Goal: Task Accomplishment & Management: Manage account settings

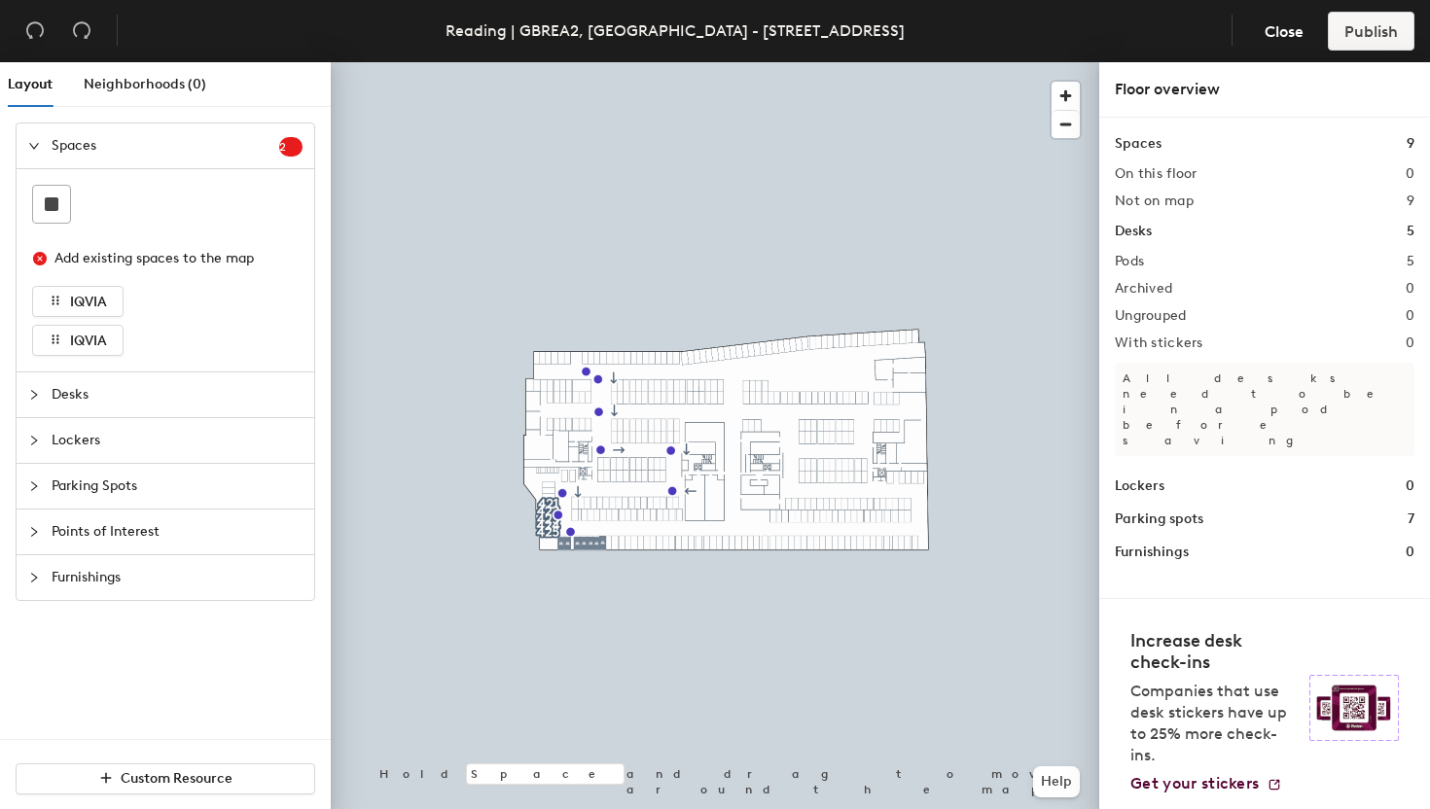
click at [37, 140] on icon "expanded" at bounding box center [34, 146] width 12 height 12
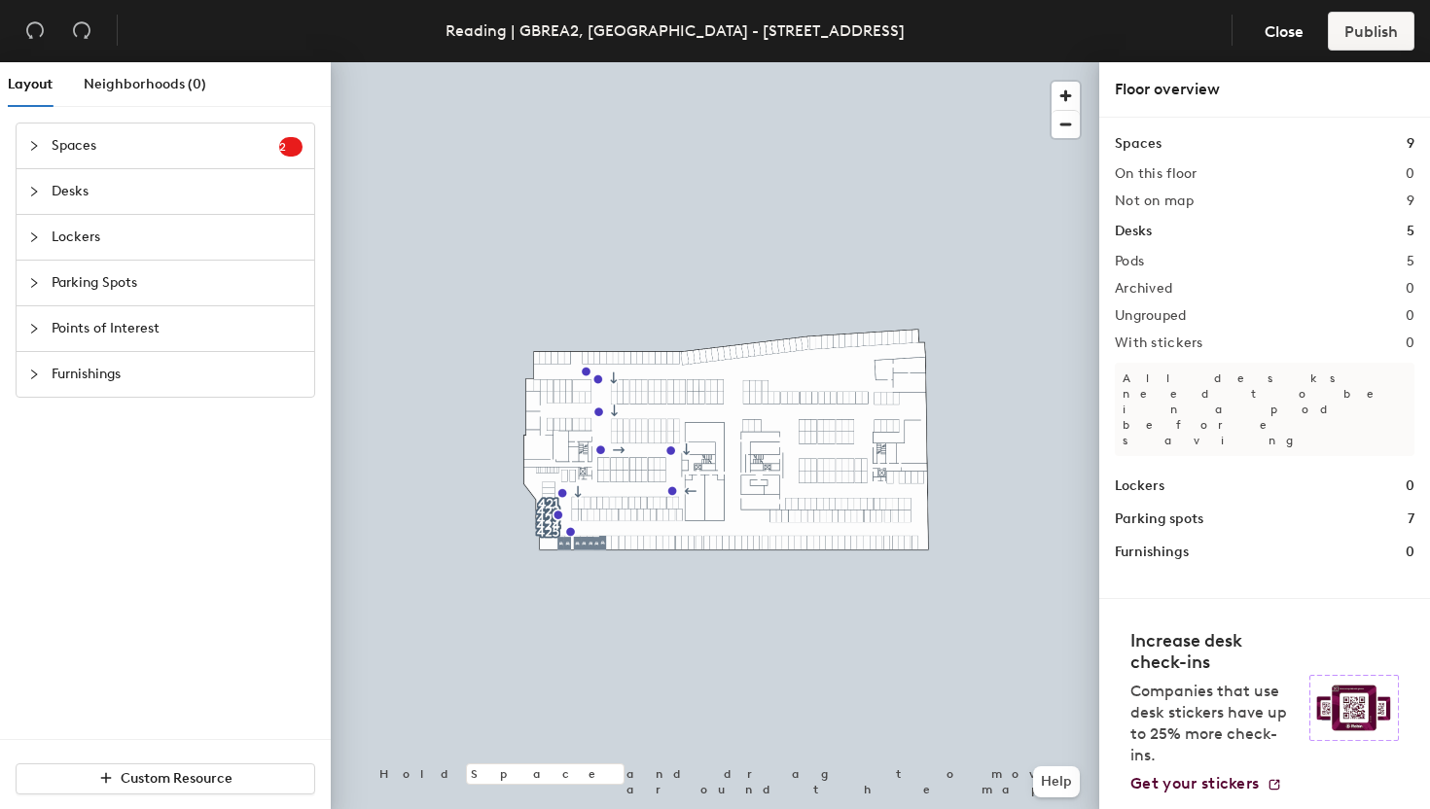
click at [10, 186] on div "Spaces 2 Add existing spaces to the map IQVIA IQVIA Desks Lockers Parking Spots…" at bounding box center [165, 260] width 331 height 306
click at [31, 188] on icon "collapsed" at bounding box center [34, 192] width 12 height 12
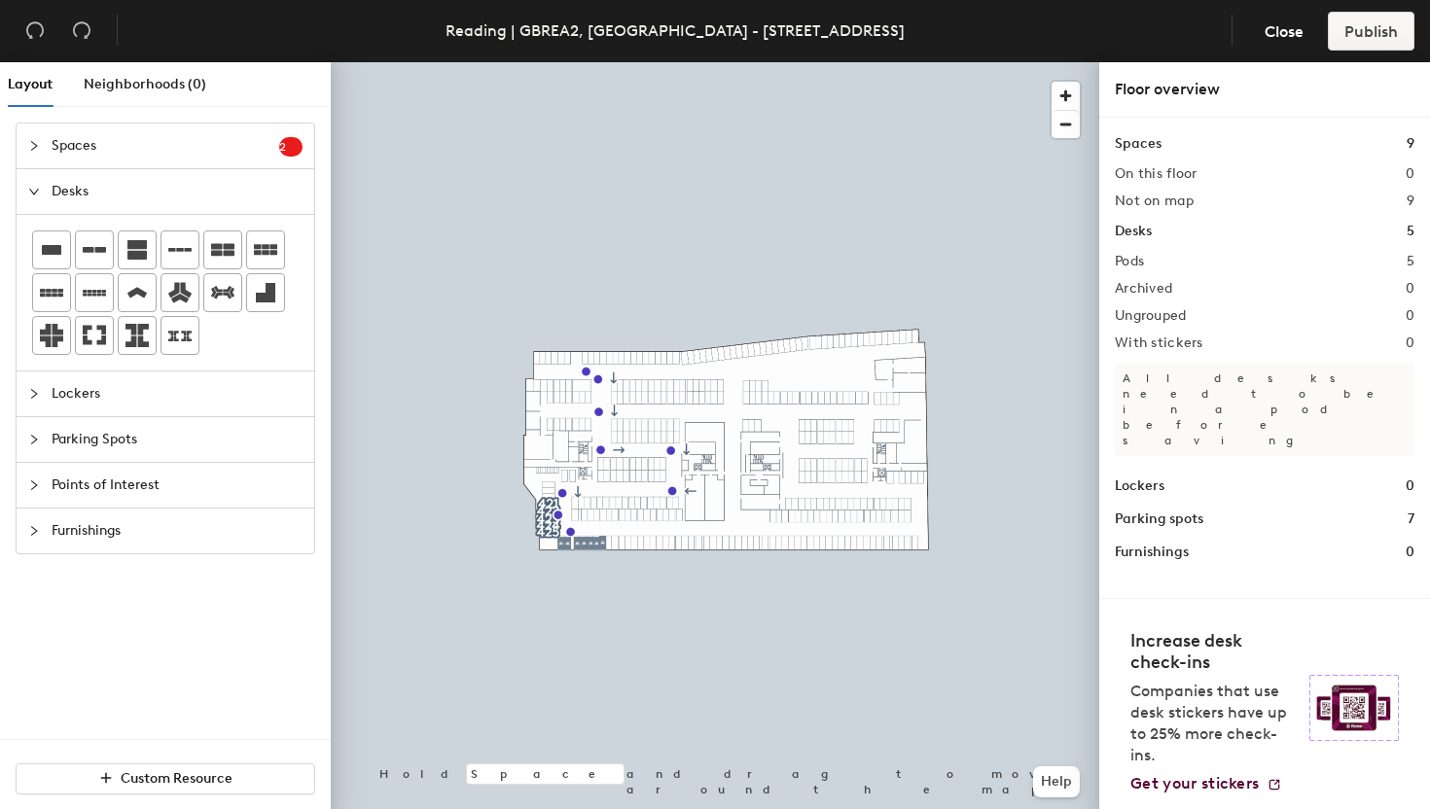
click at [31, 188] on icon "expanded" at bounding box center [34, 192] width 12 height 12
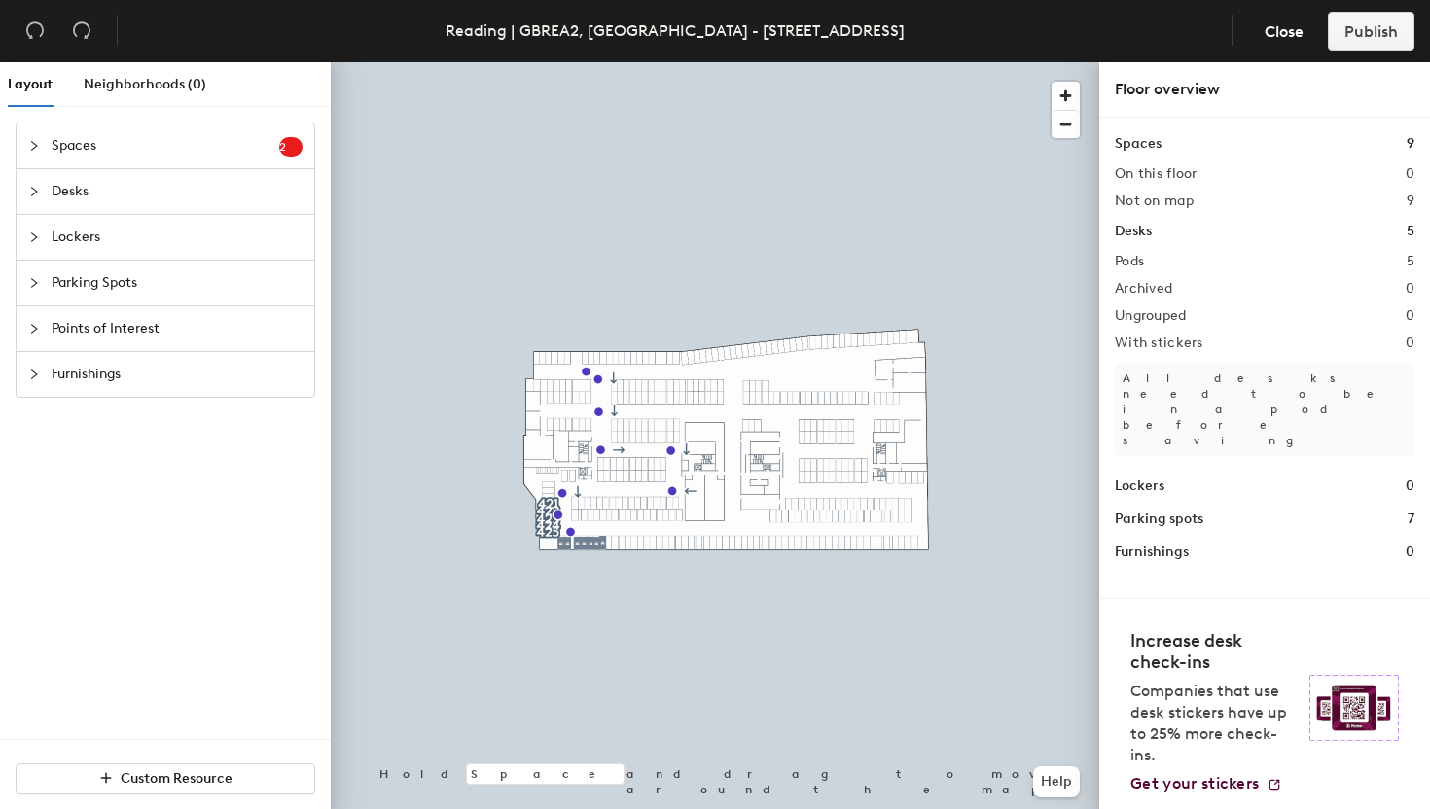
click at [1153, 379] on p "All desks need to be in a pod before saving" at bounding box center [1265, 409] width 300 height 93
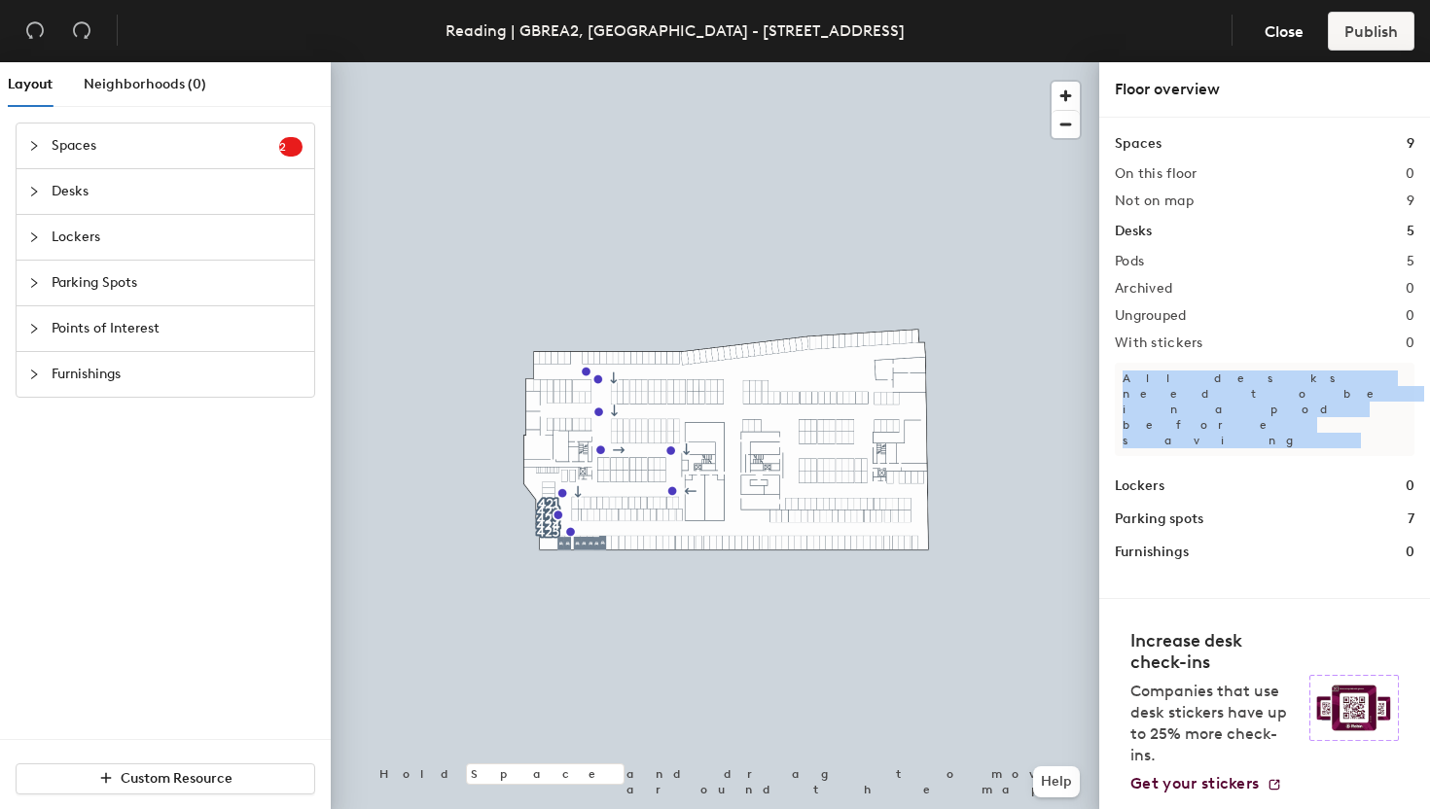
click at [1153, 379] on p "All desks need to be in a pod before saving" at bounding box center [1265, 409] width 300 height 93
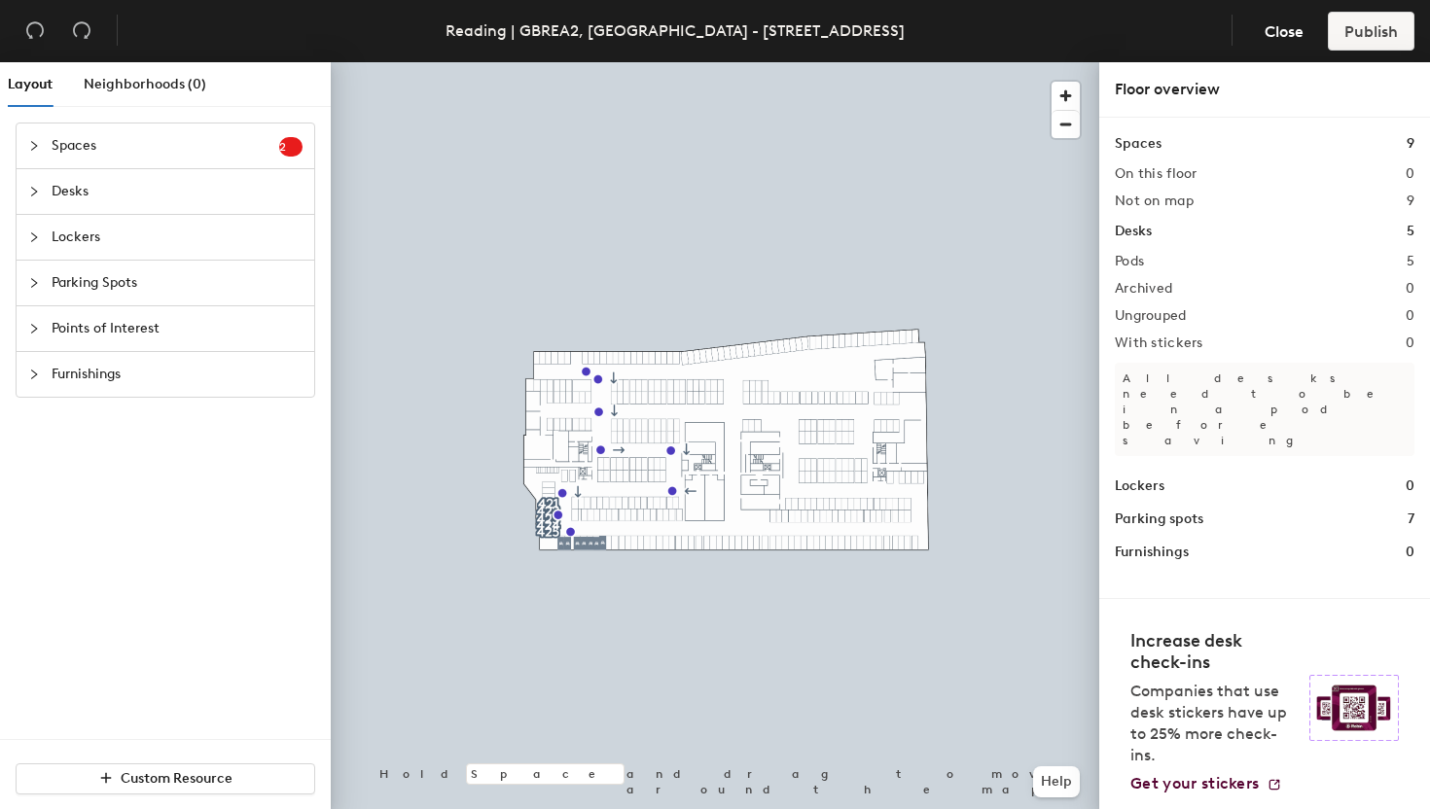
click at [1129, 262] on h2 "Pods" at bounding box center [1129, 262] width 29 height 16
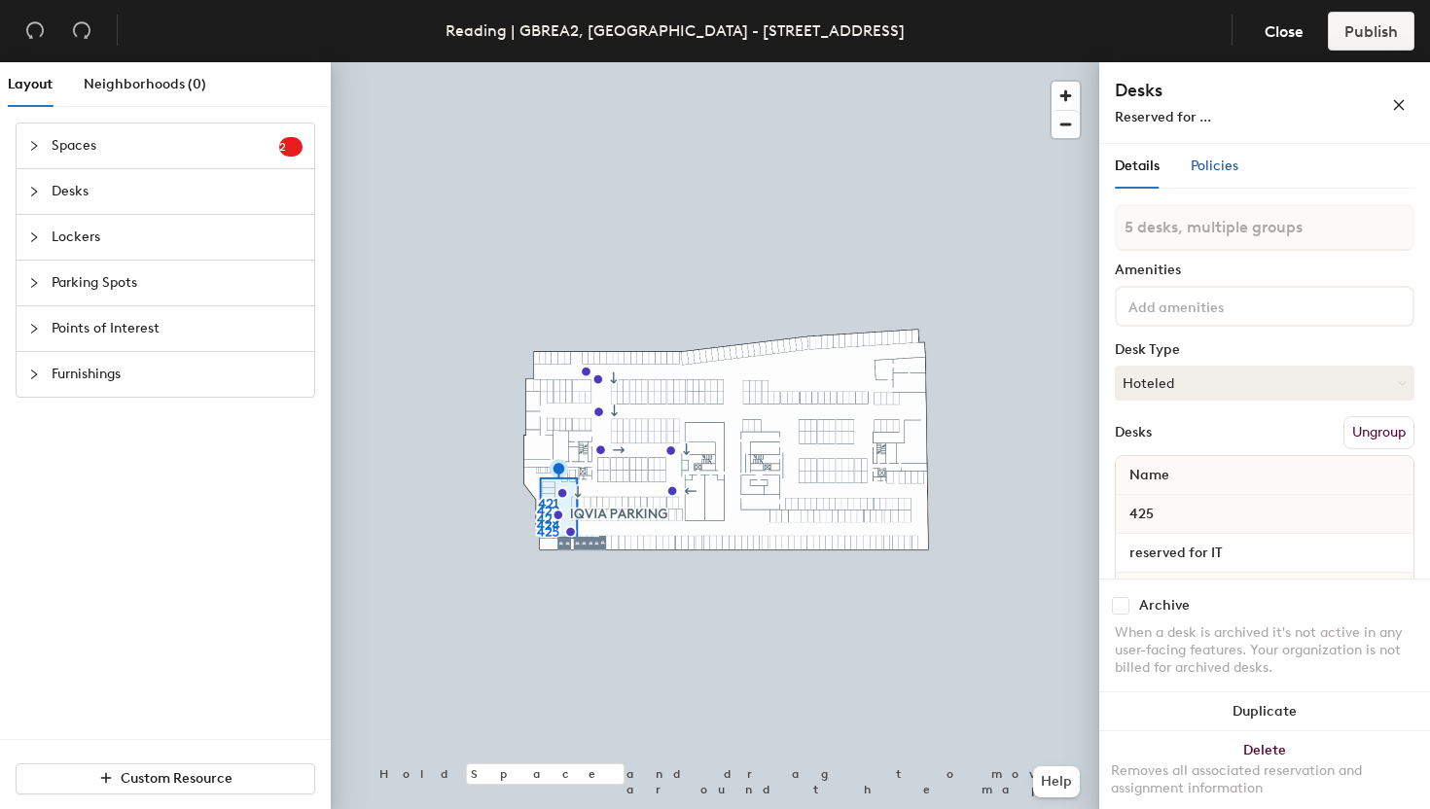
click at [1214, 163] on span "Policies" at bounding box center [1215, 166] width 48 height 17
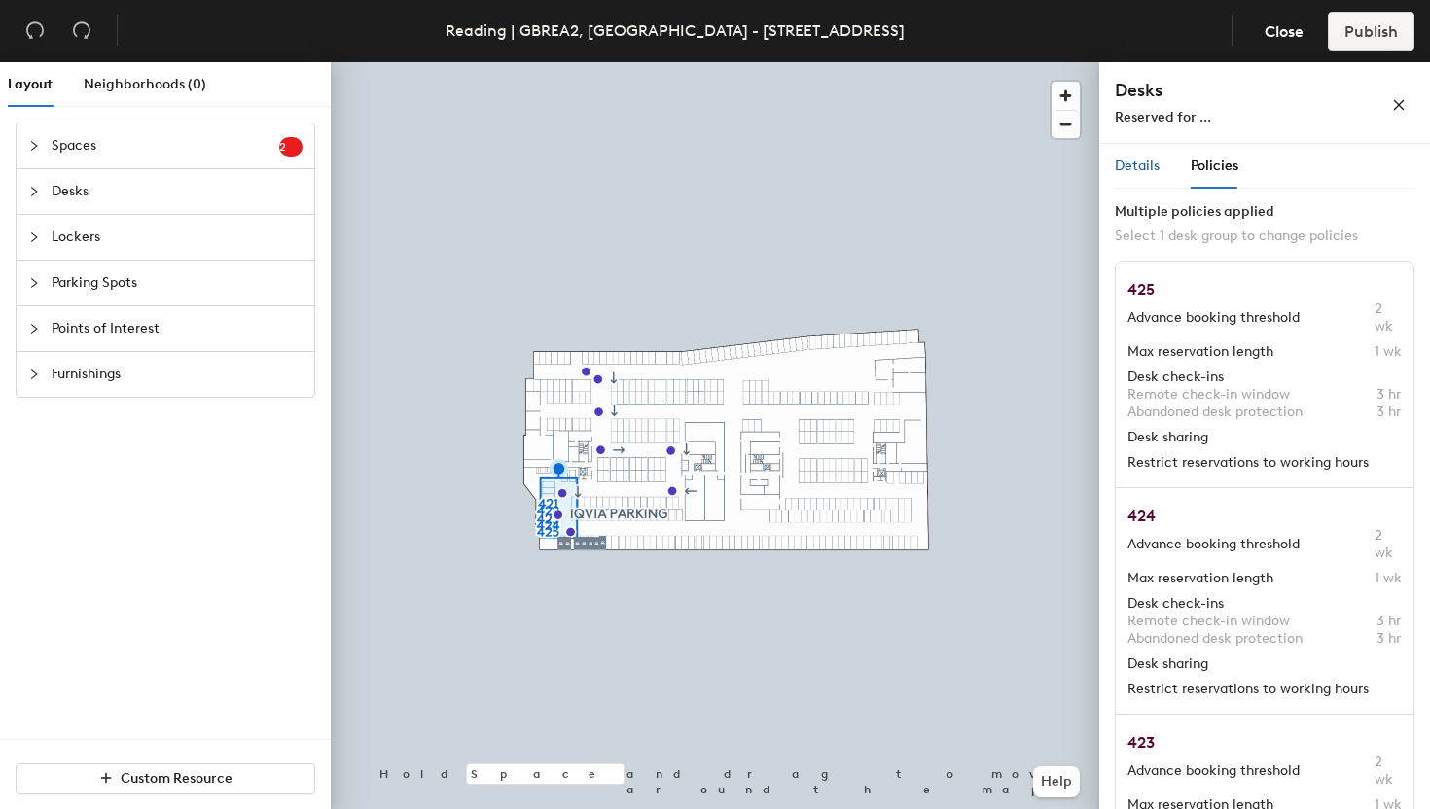
click at [1134, 167] on span "Details" at bounding box center [1137, 166] width 45 height 17
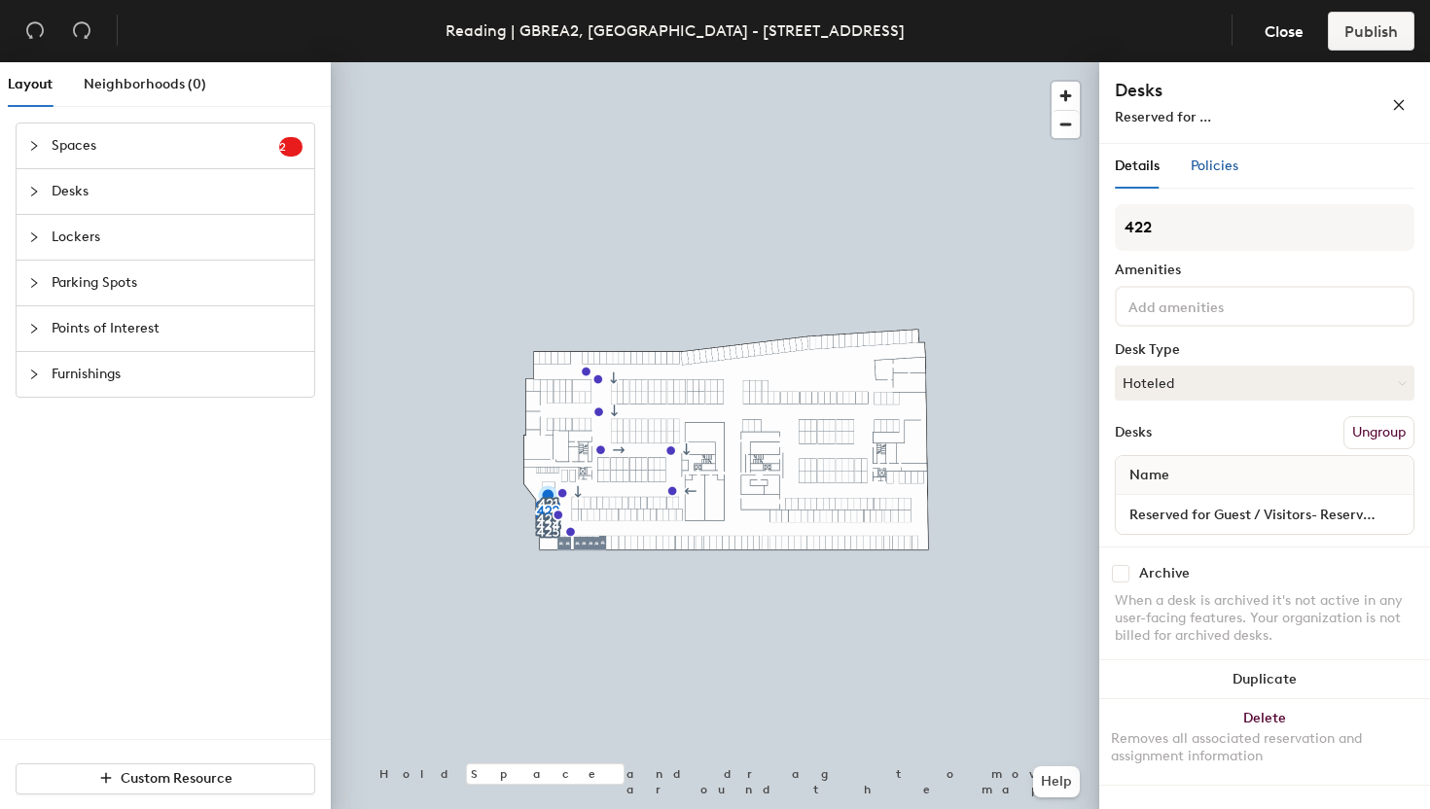
click at [1211, 167] on span "Policies" at bounding box center [1215, 166] width 48 height 17
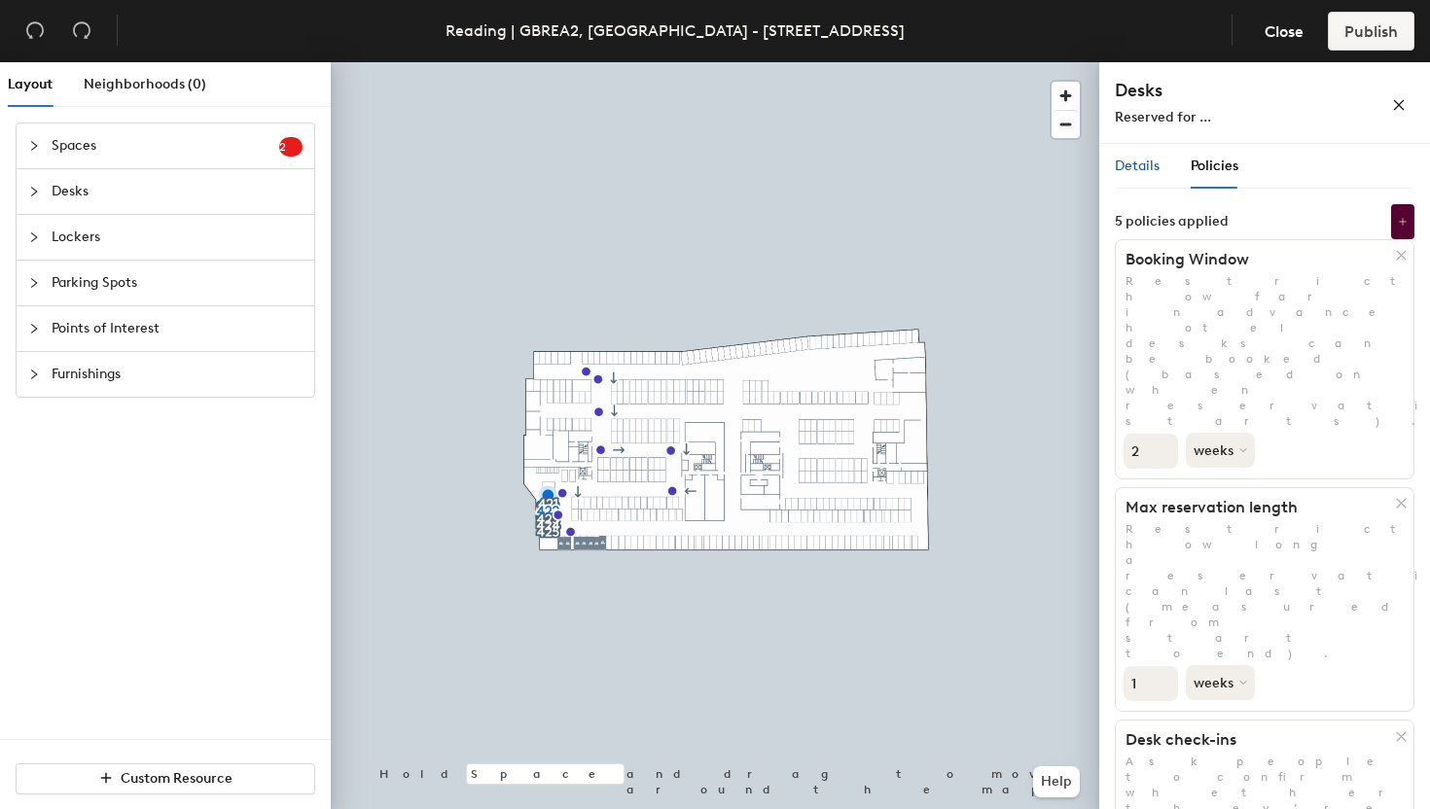
click at [1132, 164] on span "Details" at bounding box center [1137, 166] width 45 height 17
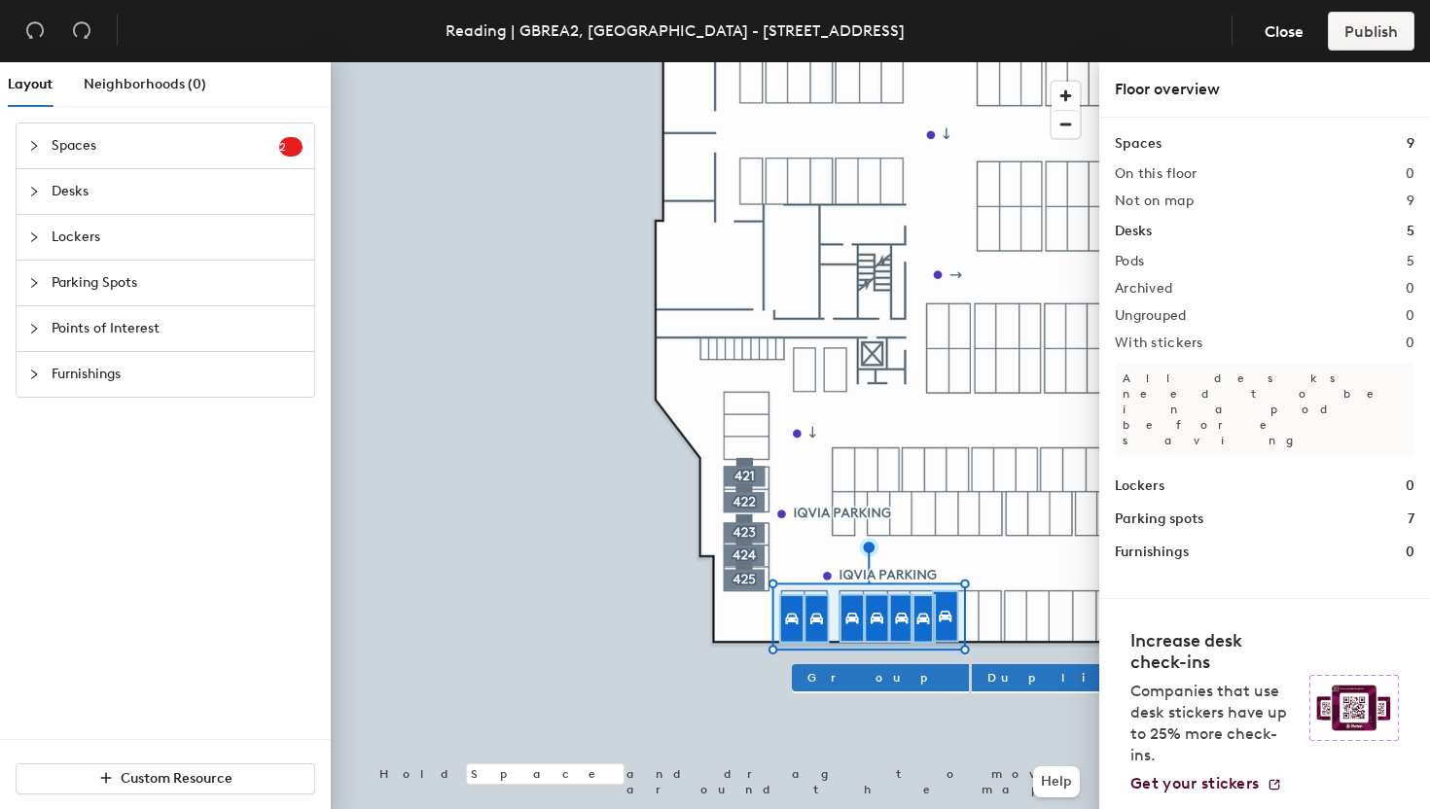
click at [32, 242] on icon "collapsed" at bounding box center [34, 238] width 12 height 12
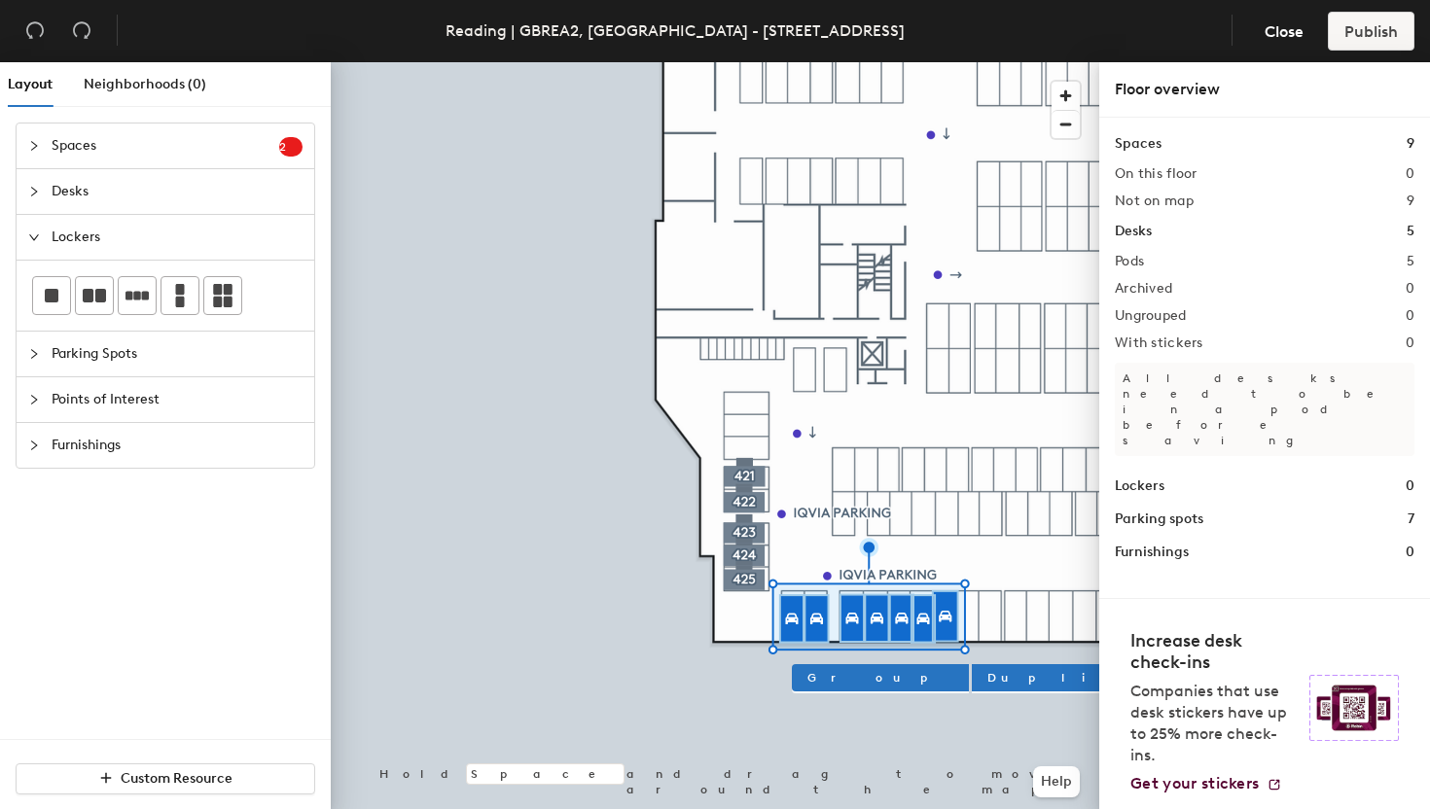
click at [32, 242] on icon "expanded" at bounding box center [34, 238] width 12 height 12
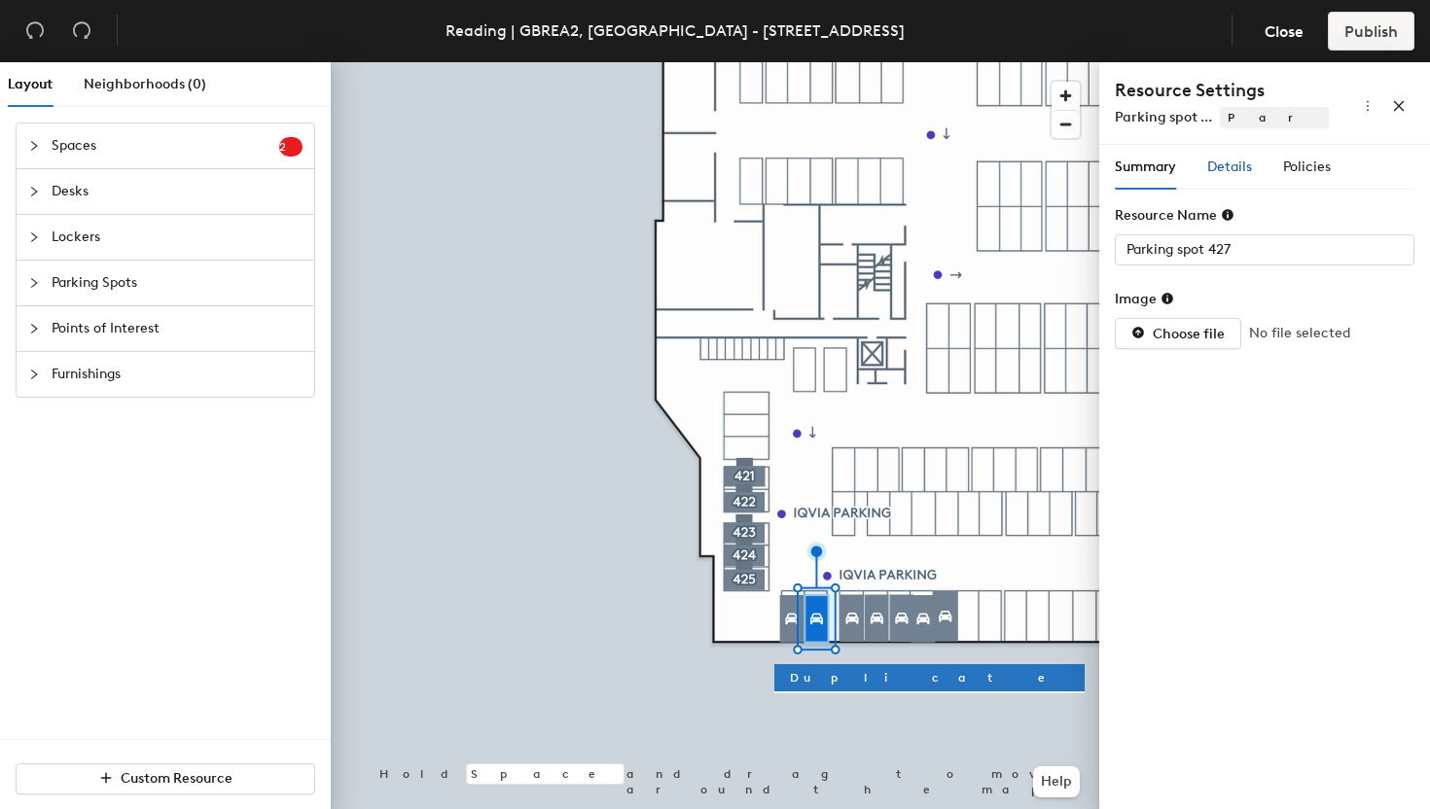
click at [1226, 164] on span "Details" at bounding box center [1229, 167] width 45 height 17
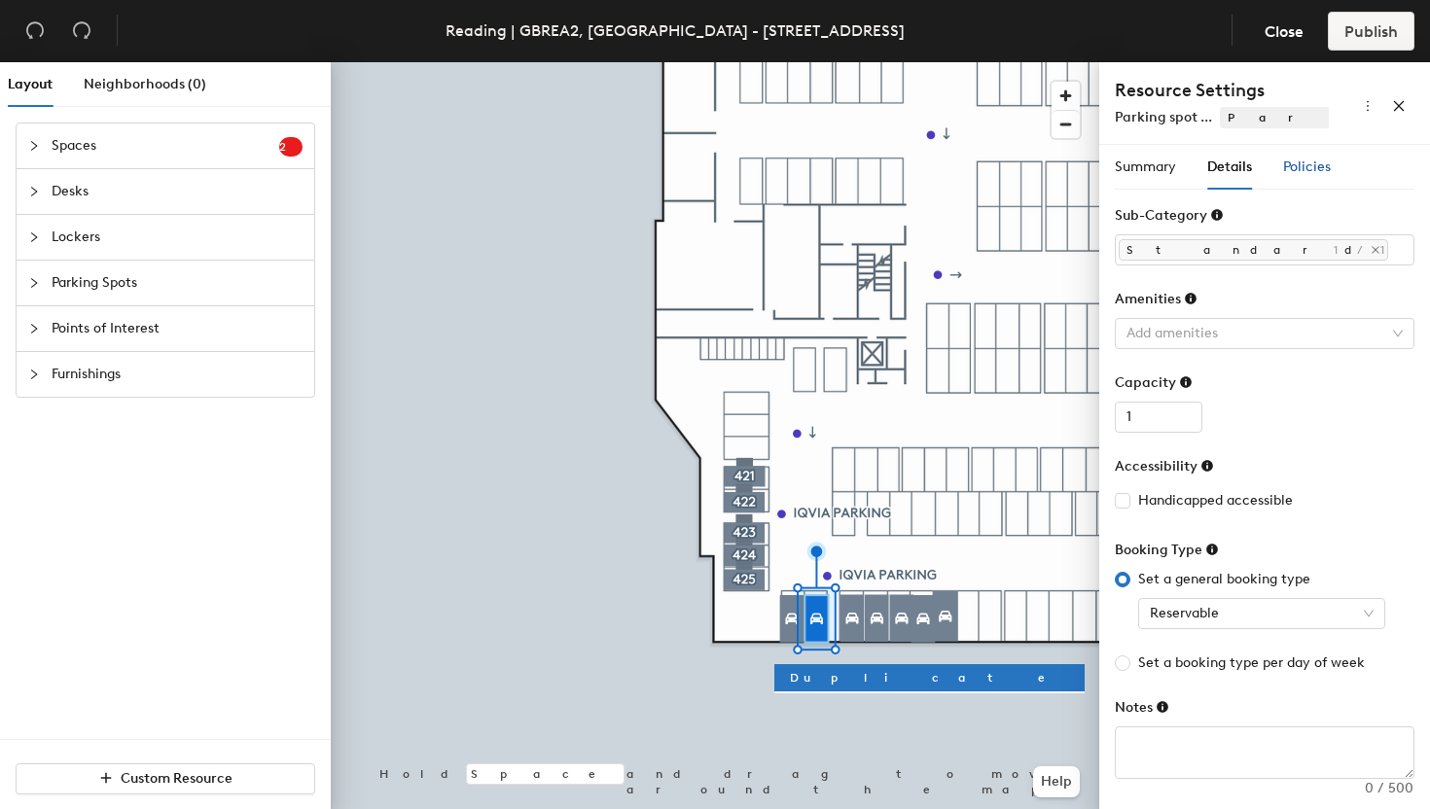
click at [1305, 163] on span "Policies" at bounding box center [1307, 167] width 48 height 17
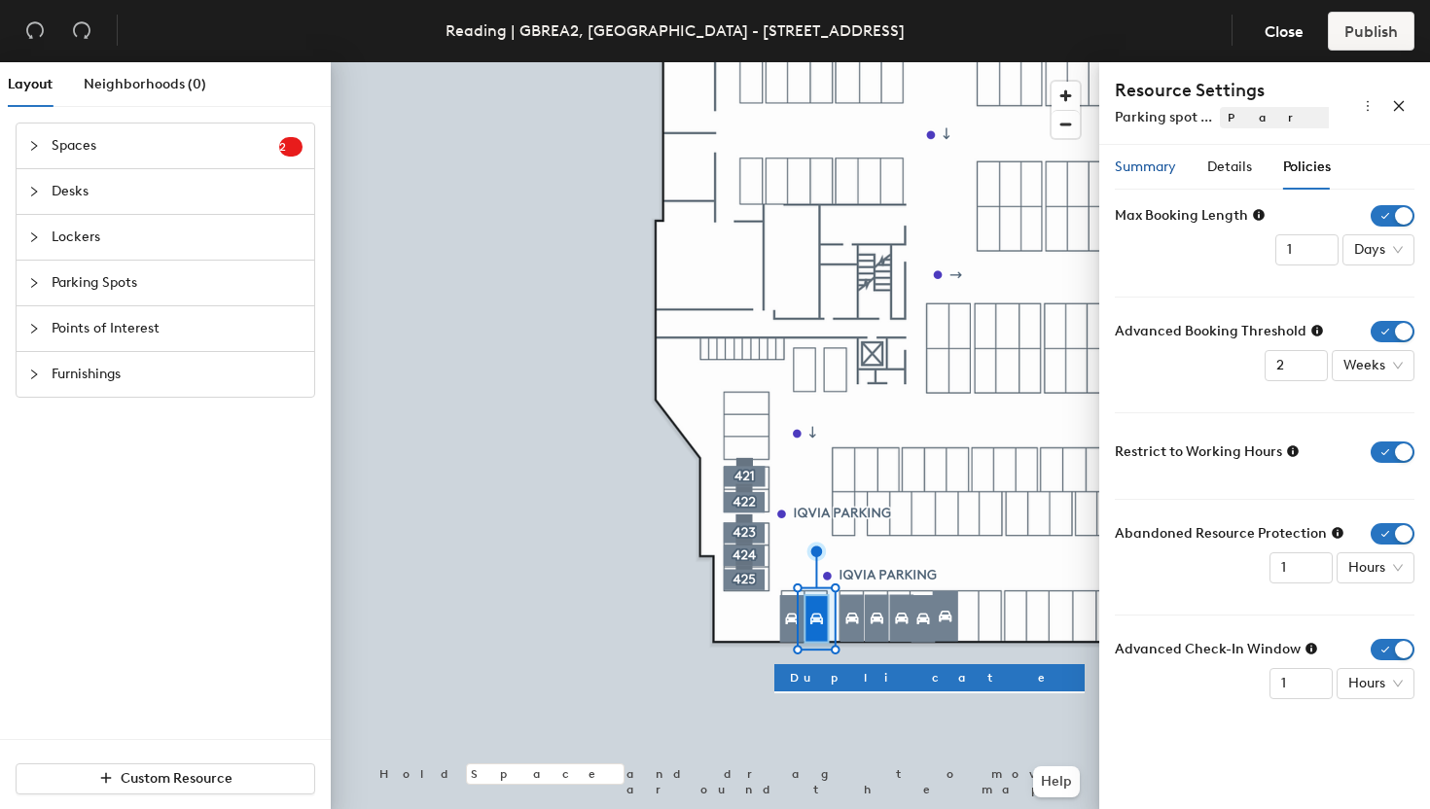
click at [1155, 170] on span "Summary" at bounding box center [1145, 167] width 61 height 17
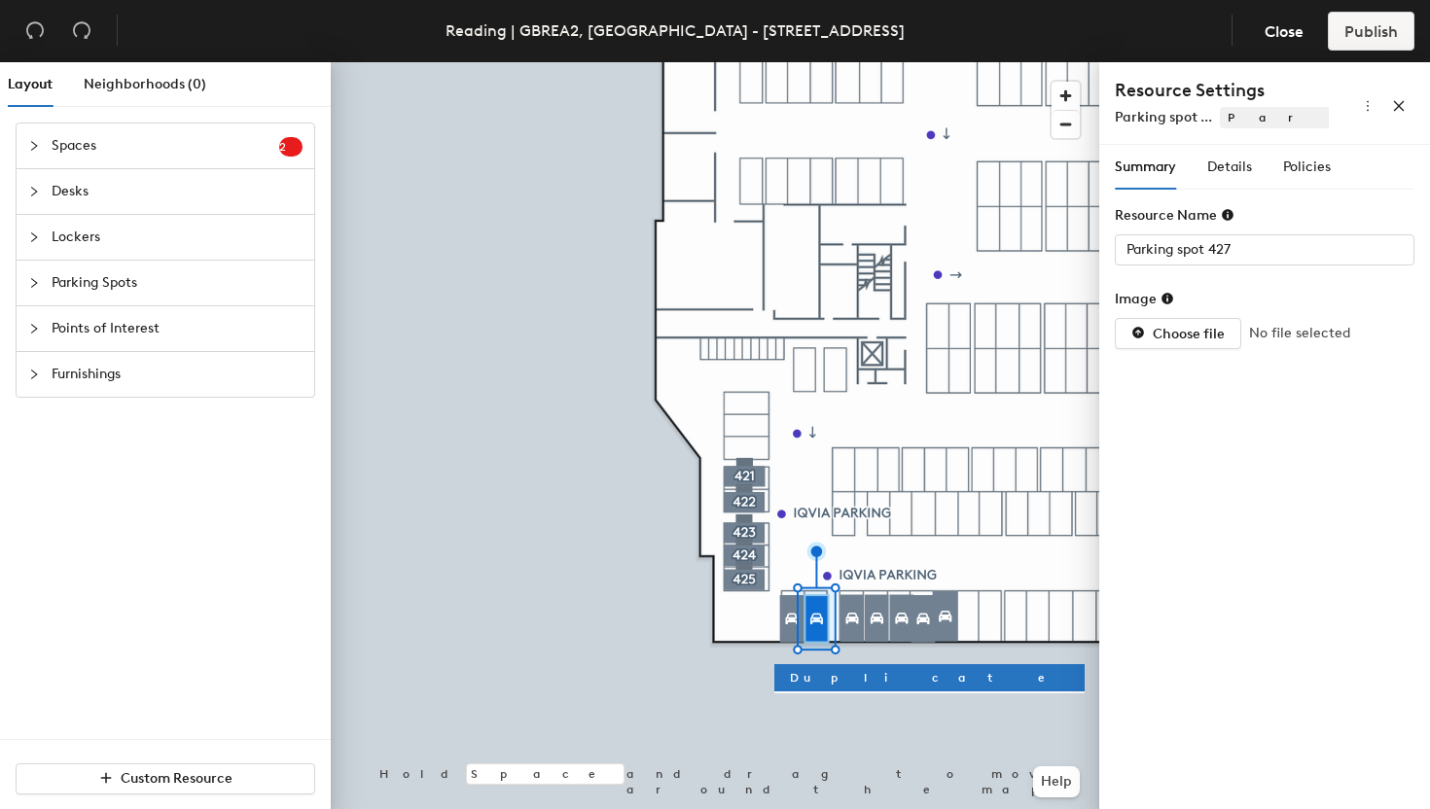
type input "Parking spot 432"
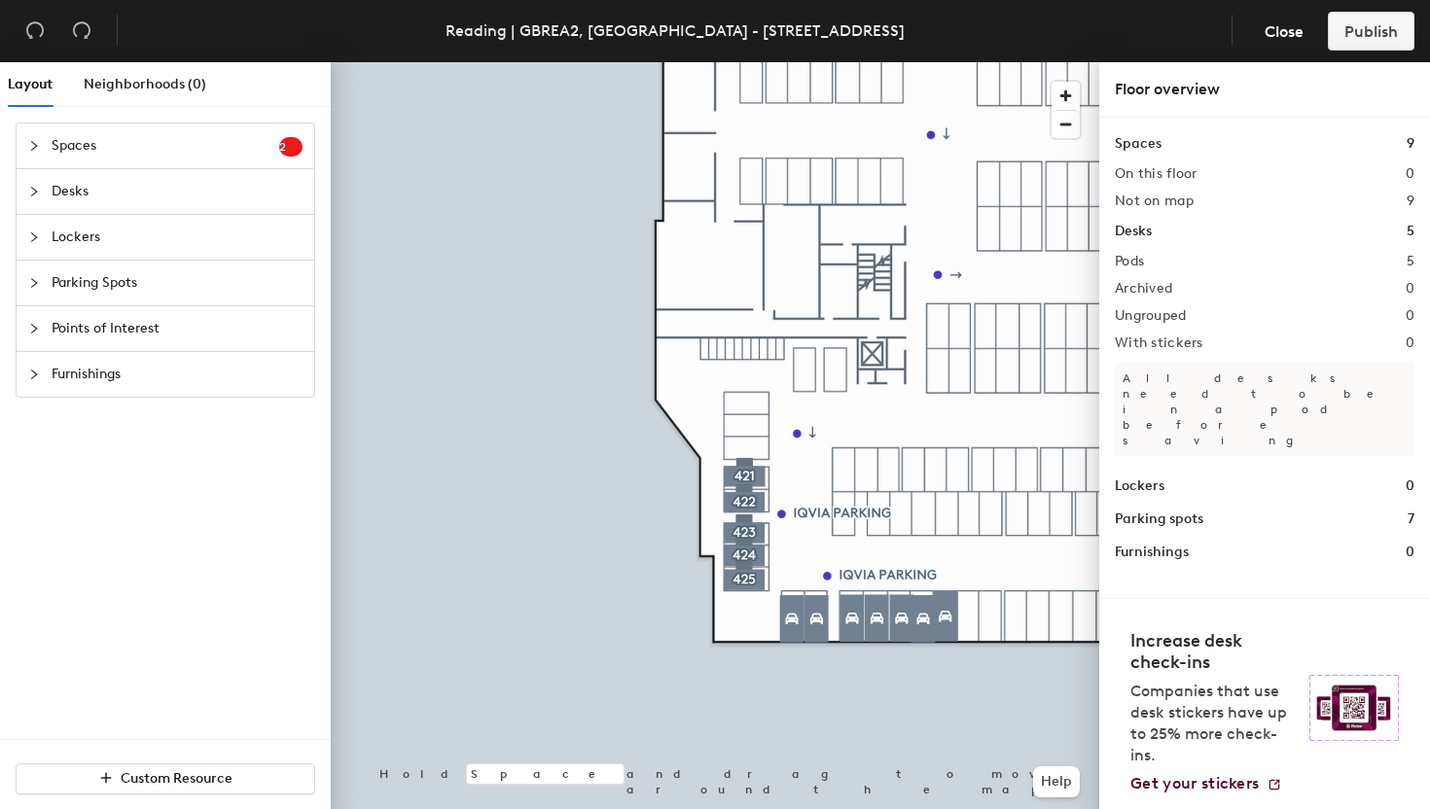
click at [125, 291] on span "Parking Spots" at bounding box center [177, 283] width 251 height 45
click at [1273, 24] on span "Close" at bounding box center [1284, 31] width 39 height 18
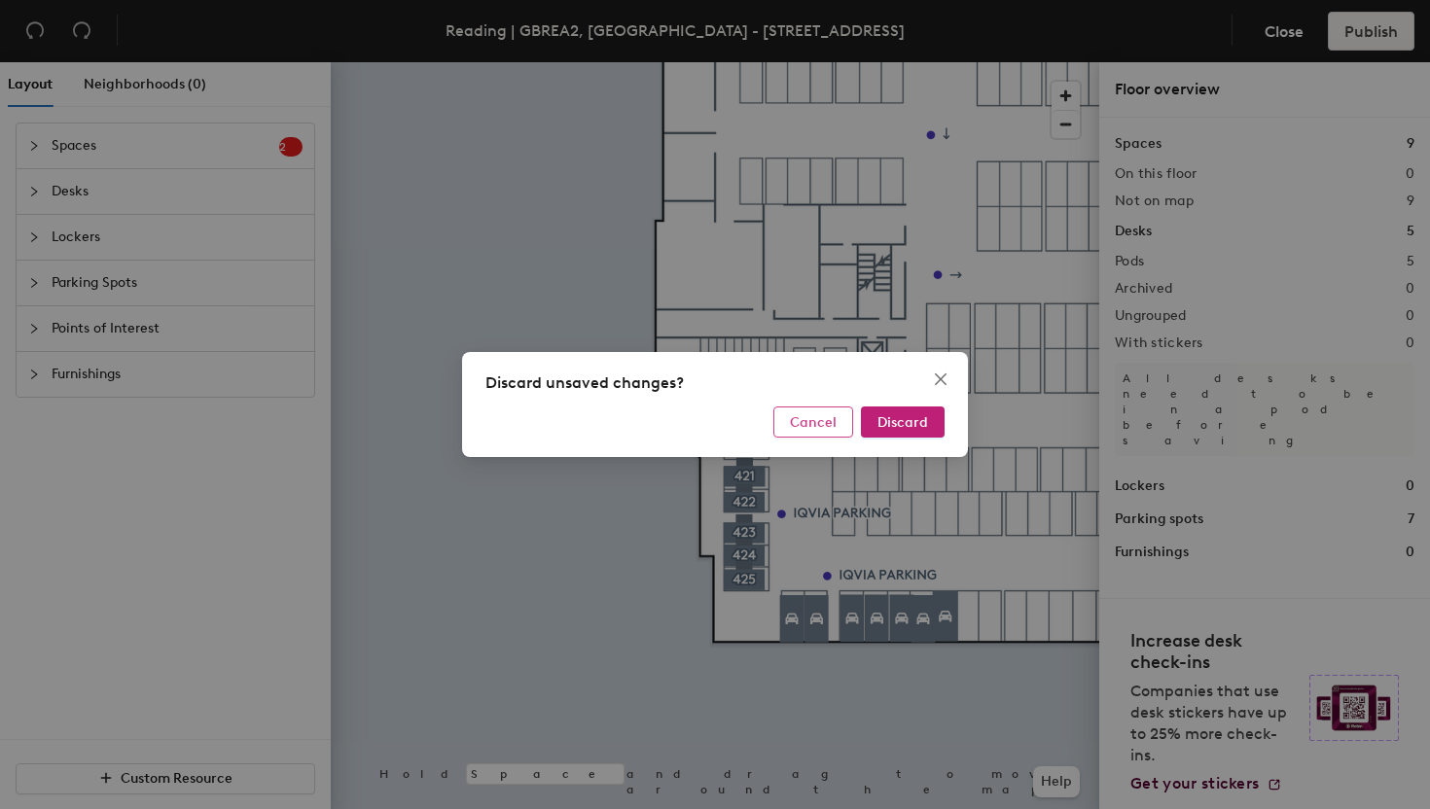
click at [832, 420] on span "Cancel" at bounding box center [813, 422] width 47 height 17
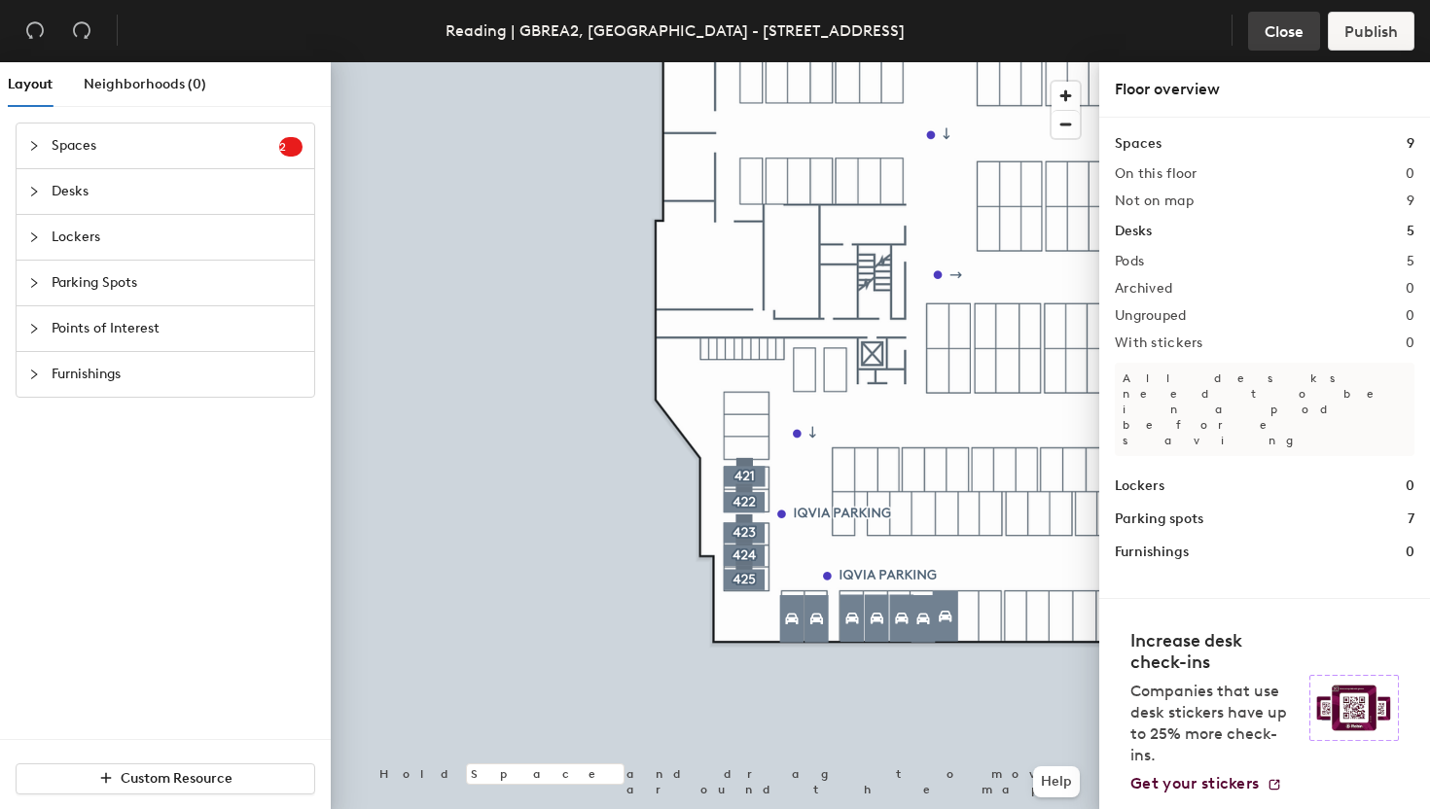
click at [1287, 33] on span "Close" at bounding box center [1284, 31] width 39 height 18
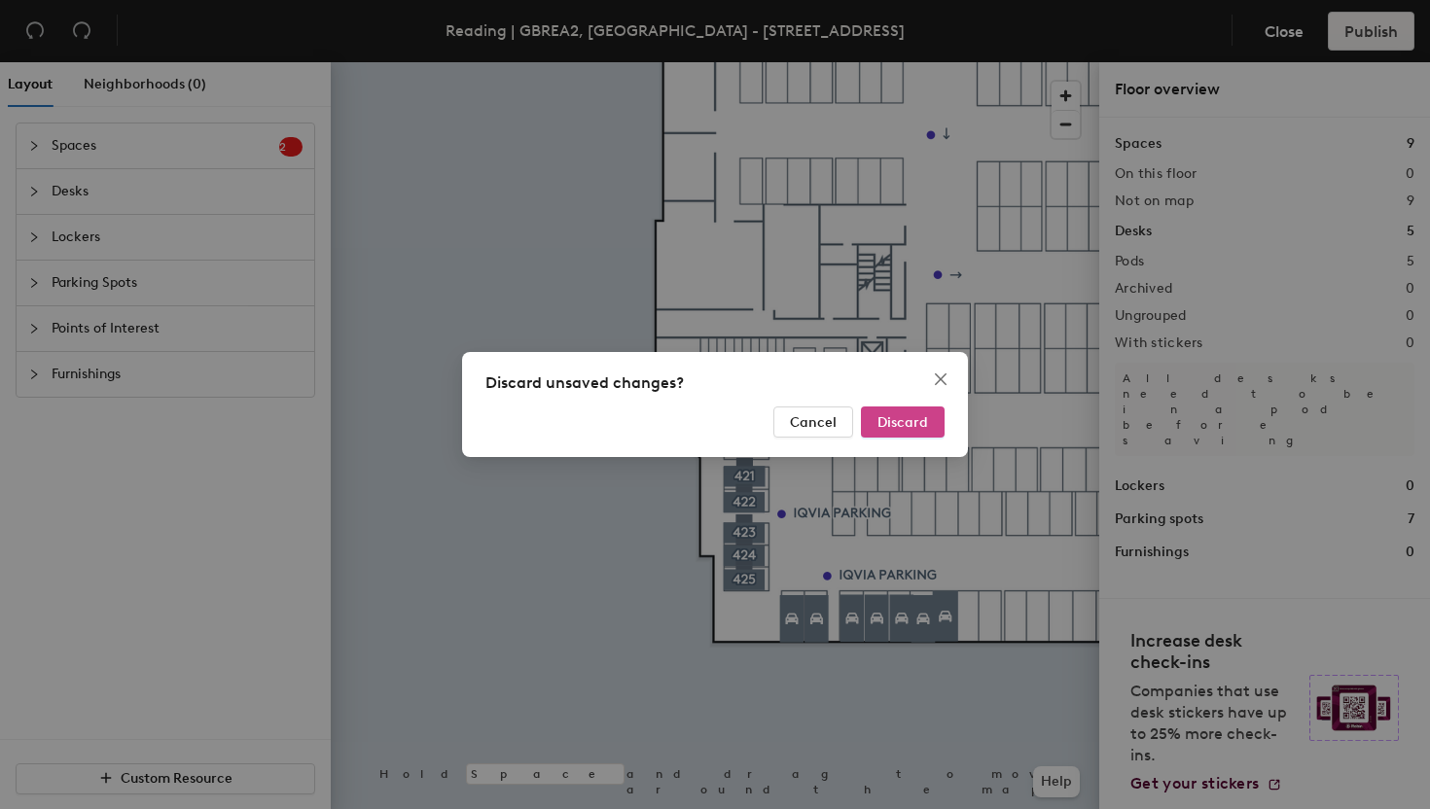
click at [903, 417] on span "Discard" at bounding box center [903, 422] width 51 height 17
